Goal: Navigation & Orientation: Find specific page/section

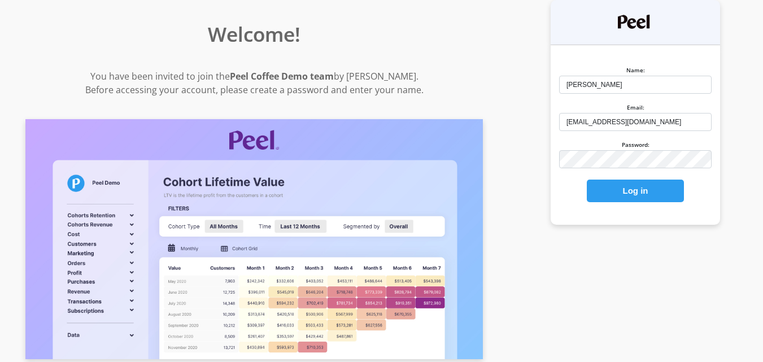
click at [636, 192] on button "Log in" at bounding box center [635, 191] width 97 height 23
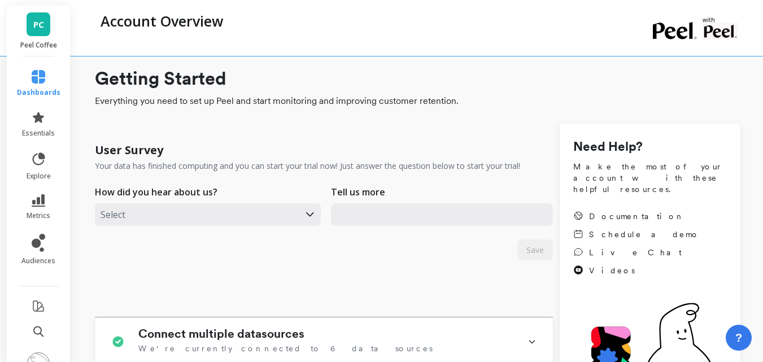
click at [38, 18] on span "PC" at bounding box center [38, 24] width 11 height 13
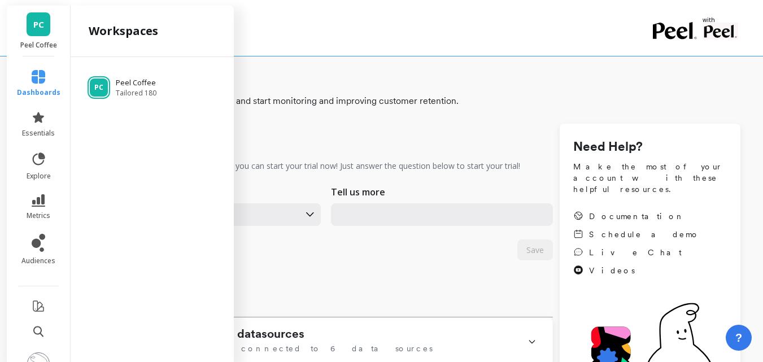
click at [420, 37] on div "Account Overview" at bounding box center [371, 28] width 553 height 56
